Goal: Find specific page/section

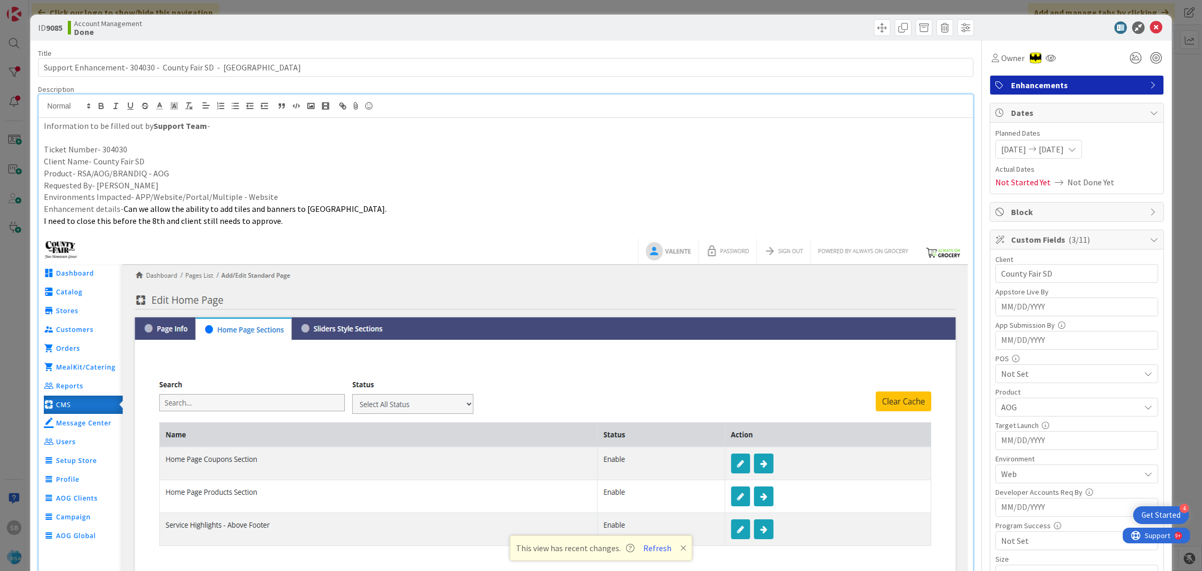
click at [1150, 25] on icon at bounding box center [1156, 27] width 13 height 13
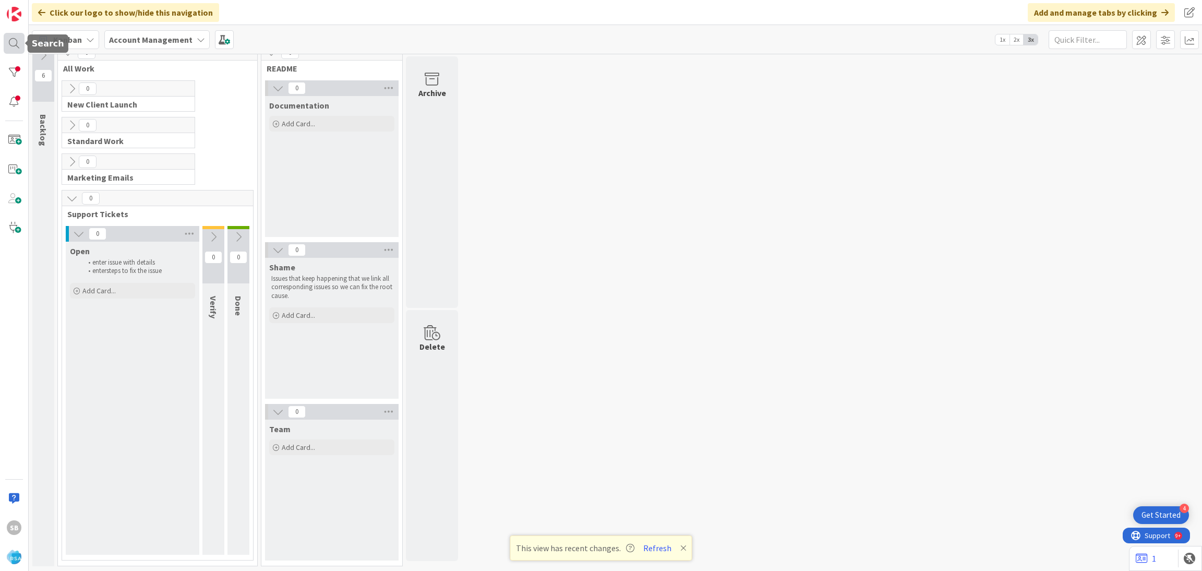
click at [13, 47] on div at bounding box center [14, 43] width 21 height 21
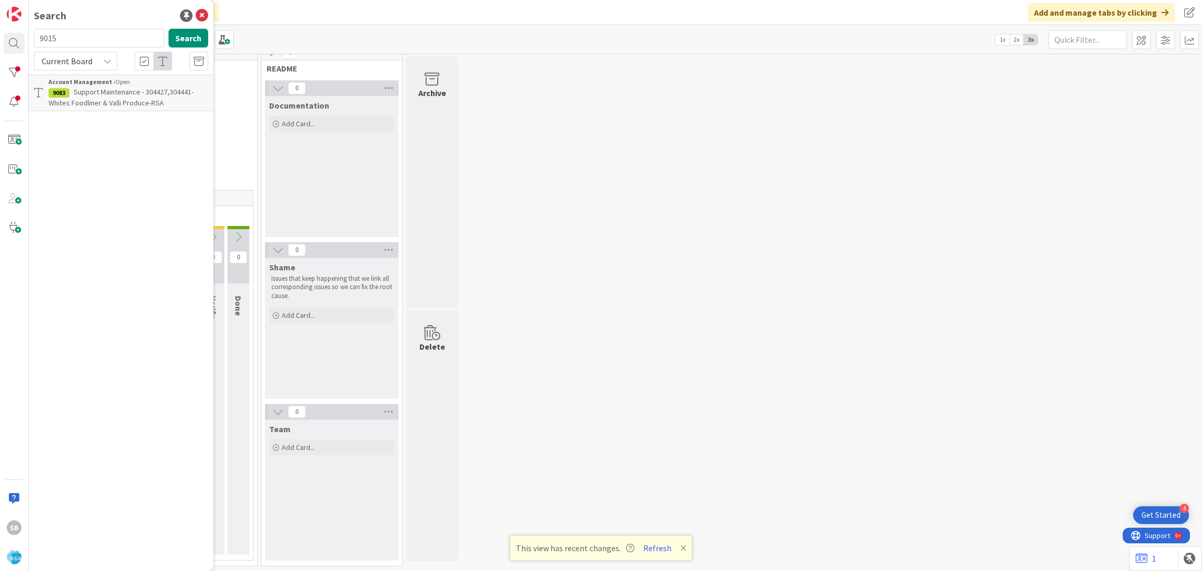
type input "9015"
click at [149, 89] on span "Support Maintenance -301457- Market Fresh [PERSON_NAME]-RSA" at bounding box center [120, 97] width 143 height 20
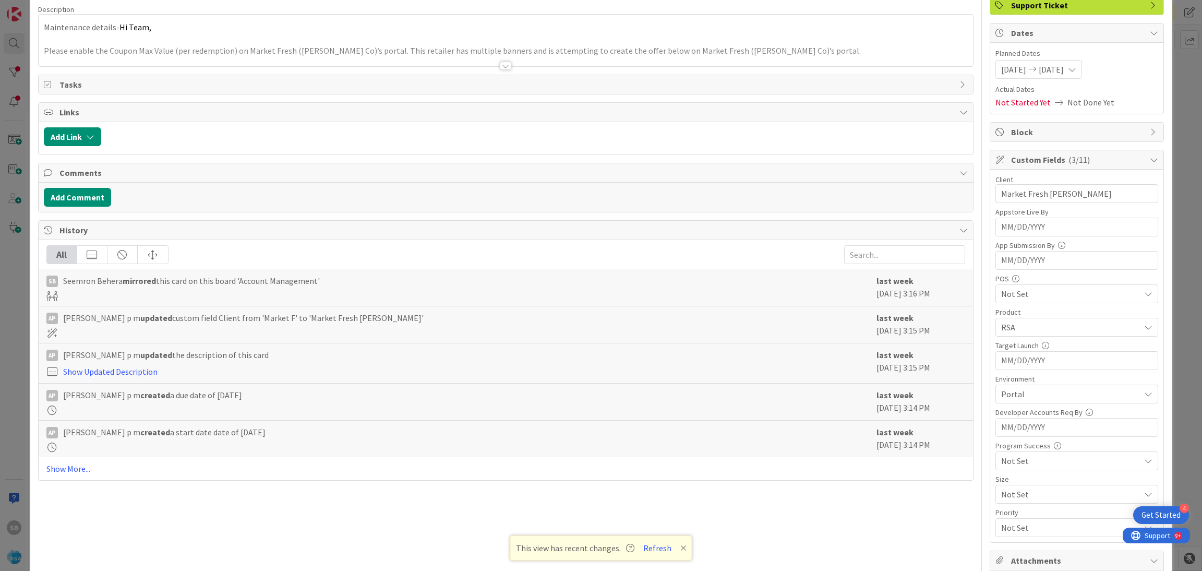
scroll to position [70, 0]
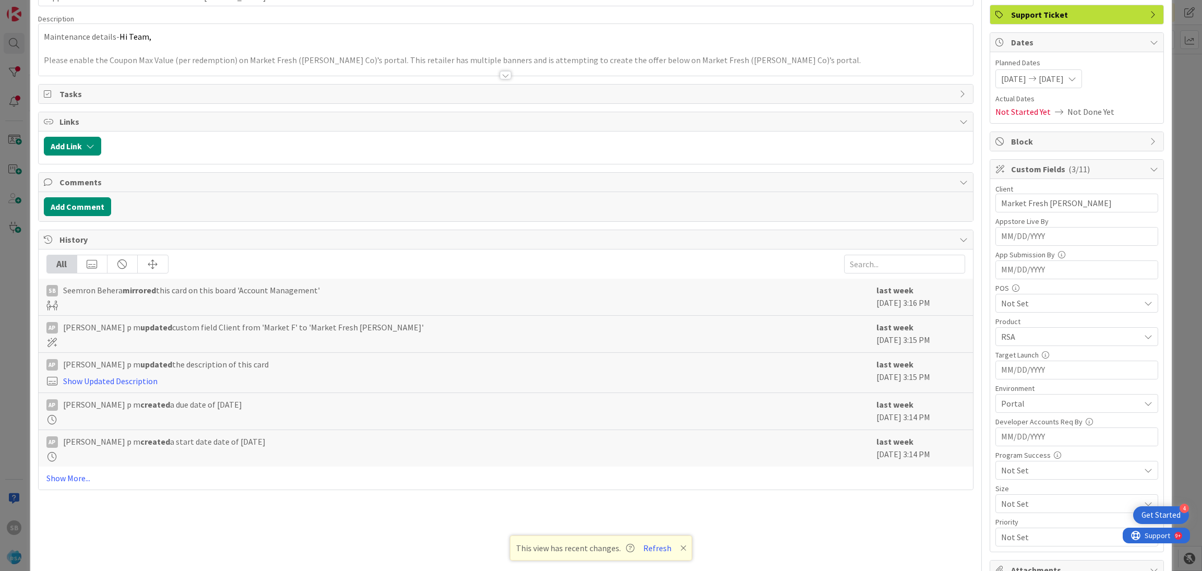
click at [847, 53] on div at bounding box center [506, 62] width 935 height 27
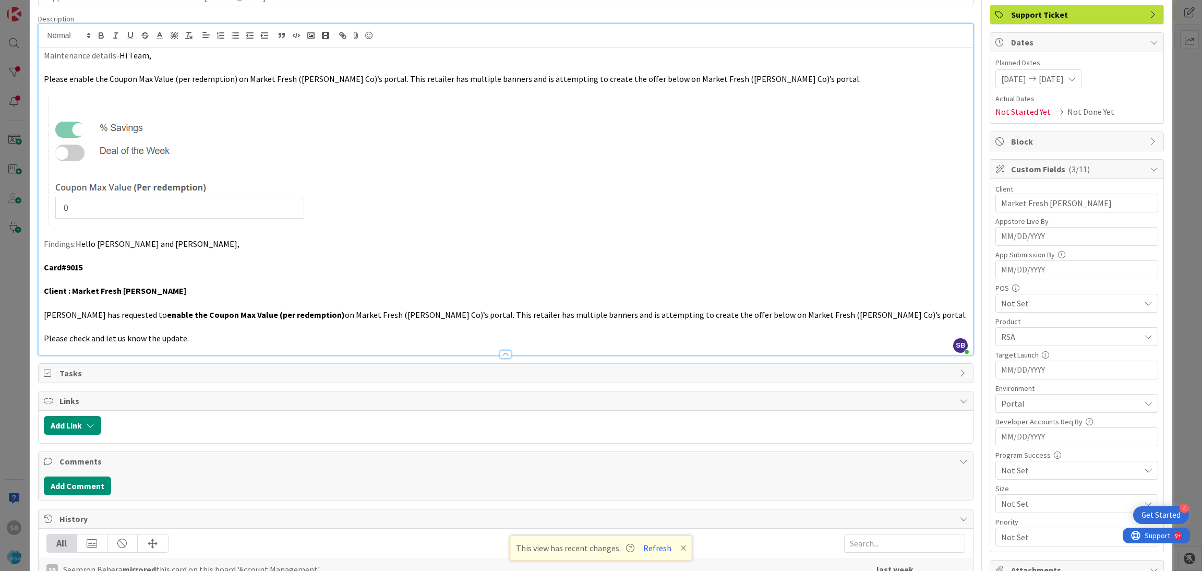
scroll to position [0, 0]
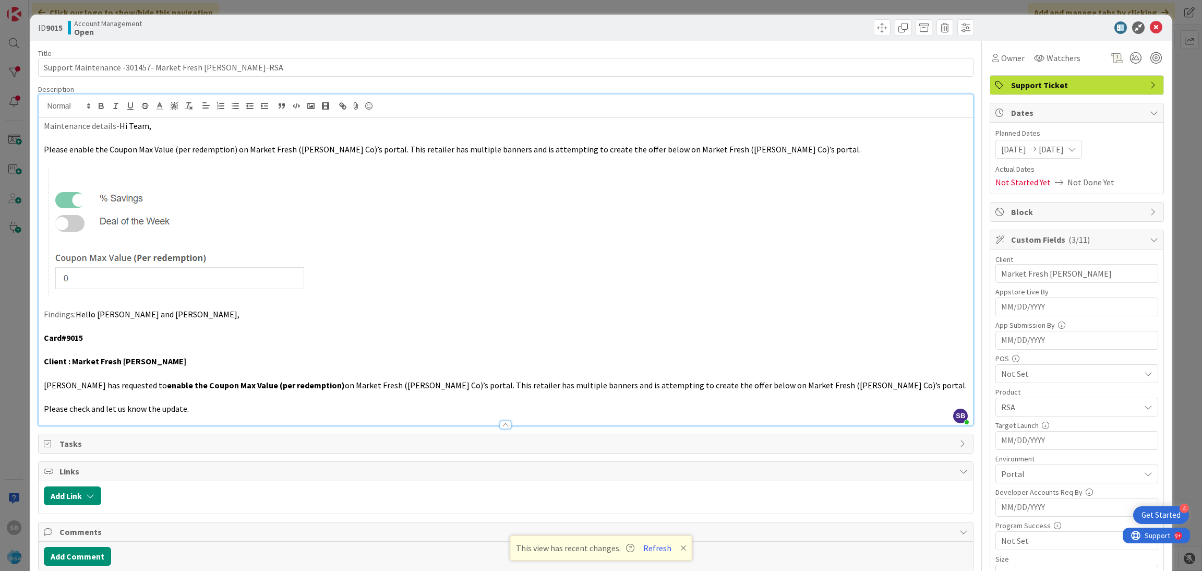
click at [1150, 23] on icon at bounding box center [1156, 27] width 13 height 13
